Goal: Transaction & Acquisition: Purchase product/service

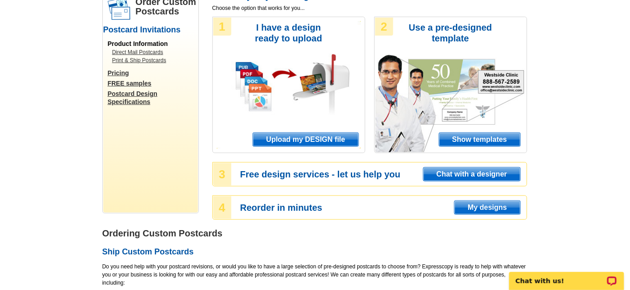
click at [271, 145] on span "Upload my DESIGN file" at bounding box center [305, 140] width 105 height 14
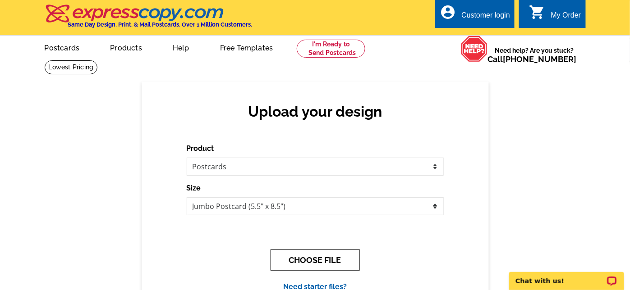
click at [312, 266] on button "CHOOSE FILE" at bounding box center [315, 260] width 89 height 21
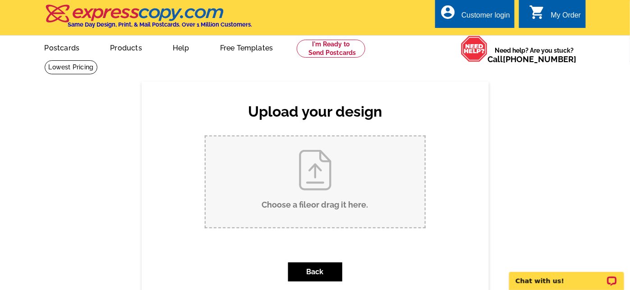
click at [277, 185] on input "Choose a file or drag it here ." at bounding box center [315, 182] width 219 height 91
type input "C:\fakepath\USA Mortgage RT90 Postcardpdf.pdf"
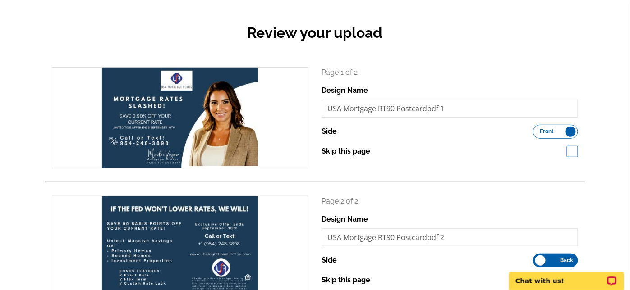
scroll to position [164, 0]
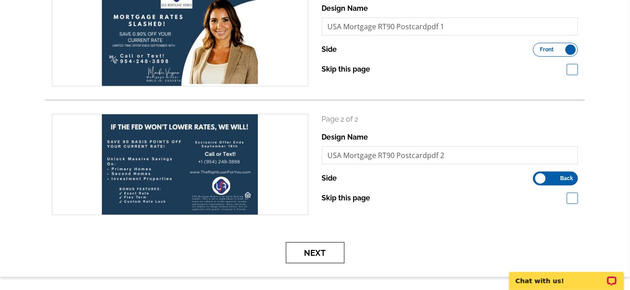
click at [293, 254] on button "Next" at bounding box center [315, 253] width 59 height 21
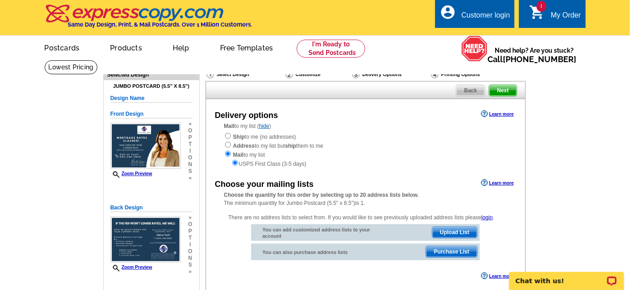
scroll to position [82, 0]
